Goal: Subscribe to service/newsletter

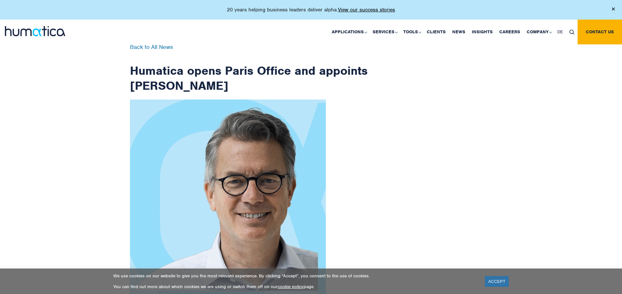
scroll to position [1041, 0]
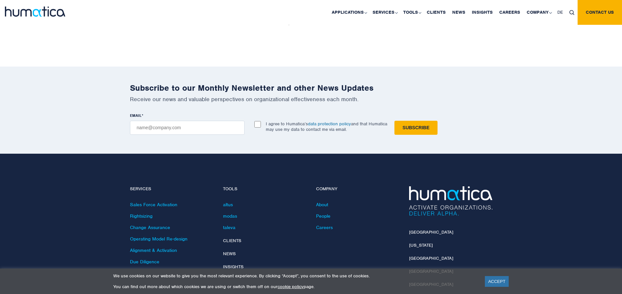
checkbox input "true"
type input "[EMAIL_ADDRESS][DOMAIN_NAME]"
click at [394, 121] on input "Subscribe" at bounding box center [415, 128] width 43 height 14
